Goal: Task Accomplishment & Management: Use online tool/utility

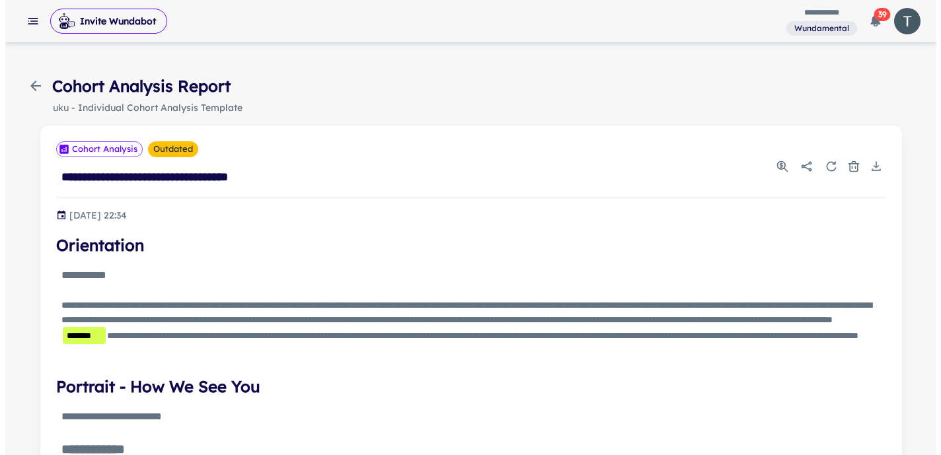
scroll to position [2427, 0]
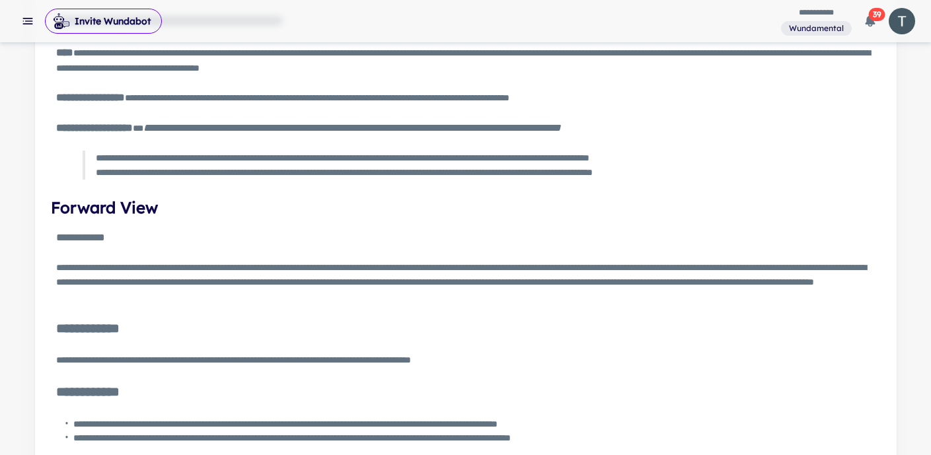
click at [28, 19] on icon "button" at bounding box center [27, 21] width 13 height 13
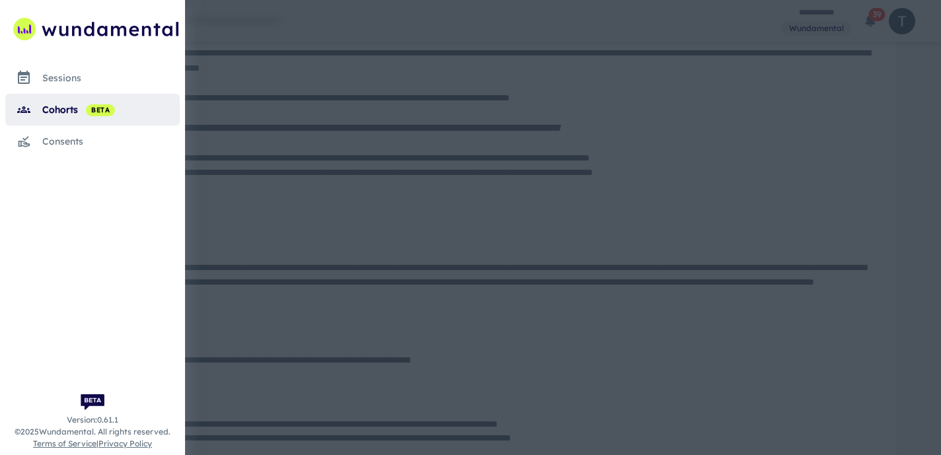
click at [58, 118] on link "cohorts beta" at bounding box center [92, 110] width 175 height 32
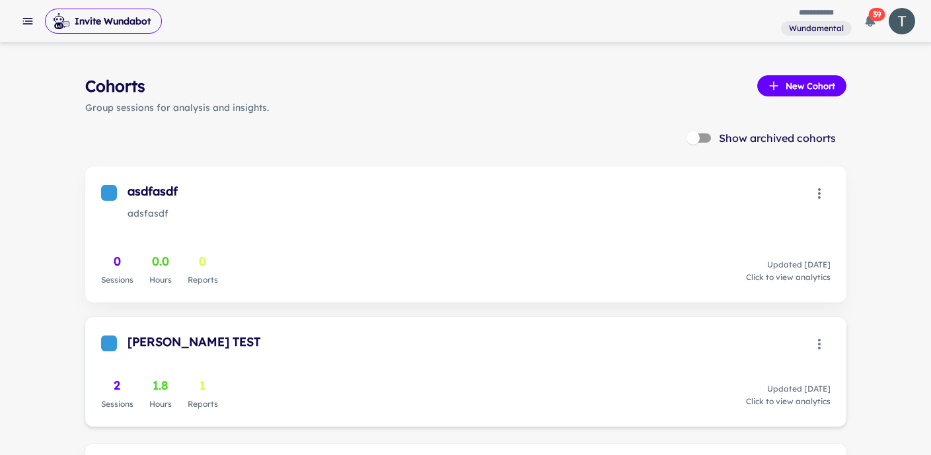
click at [277, 351] on div "[PERSON_NAME] TEST" at bounding box center [468, 342] width 681 height 19
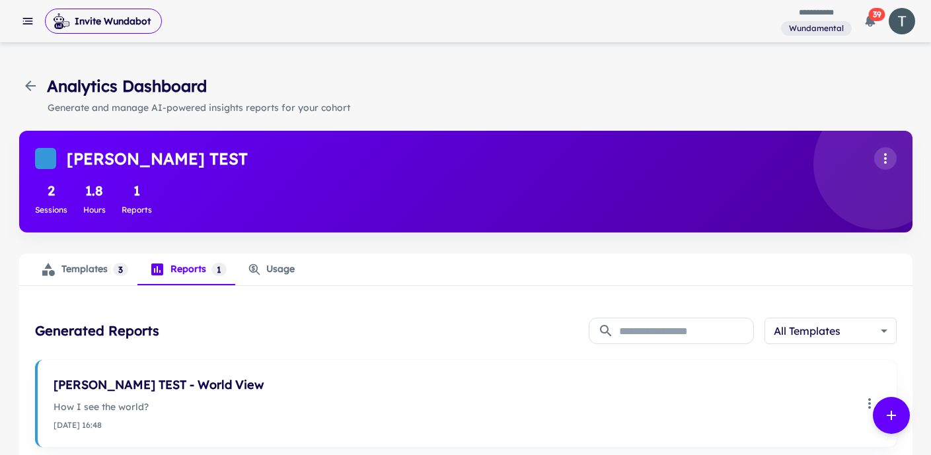
click at [26, 82] on icon "button" at bounding box center [30, 86] width 16 height 16
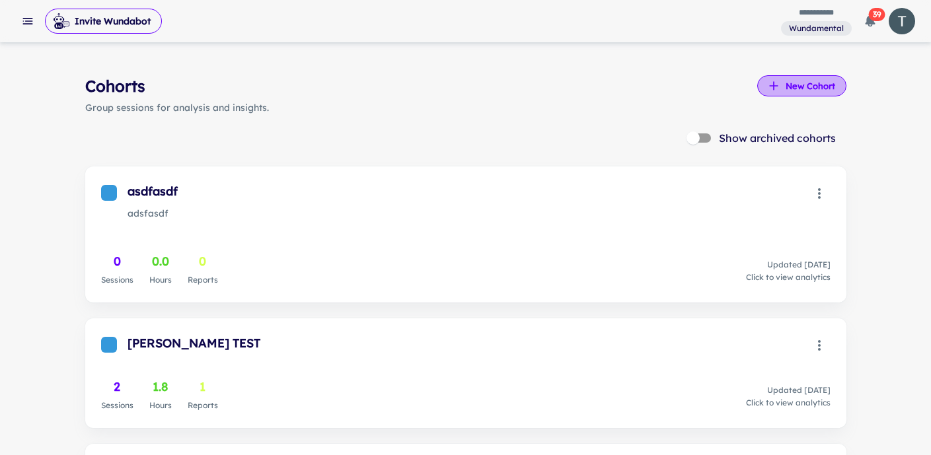
click at [785, 93] on button "New Cohort" at bounding box center [802, 85] width 89 height 21
